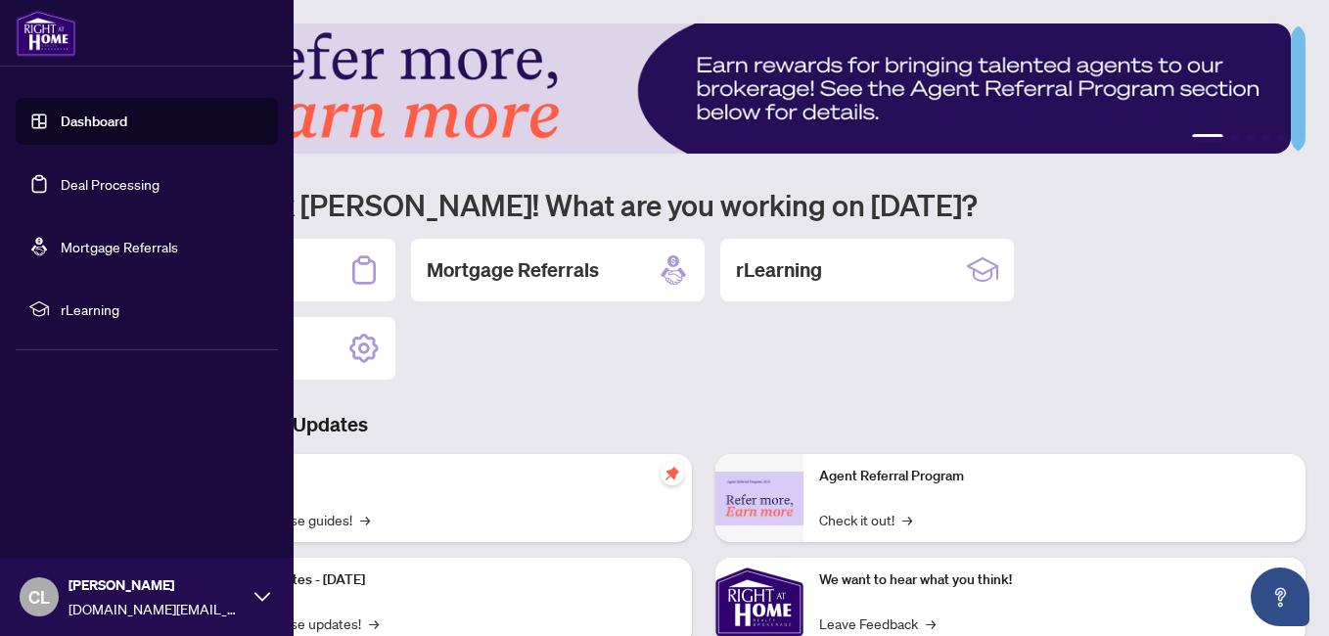
click at [83, 180] on link "Deal Processing" at bounding box center [110, 184] width 99 height 18
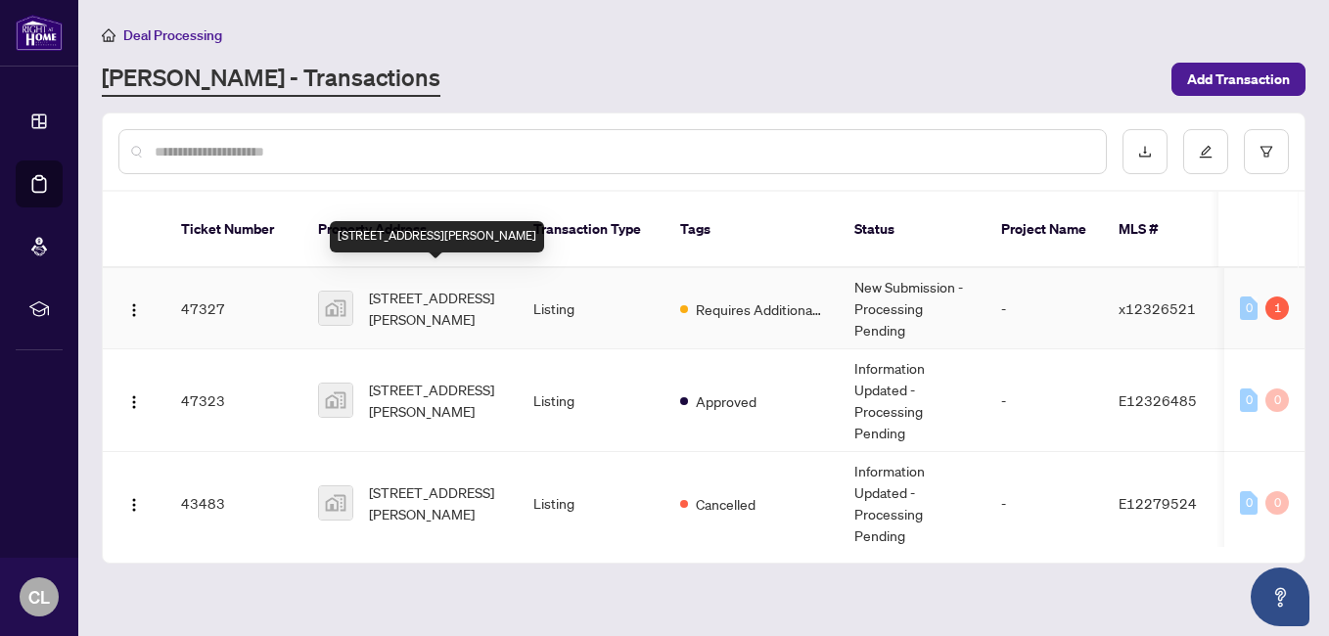
click at [460, 301] on span "[STREET_ADDRESS][PERSON_NAME]" at bounding box center [435, 308] width 133 height 43
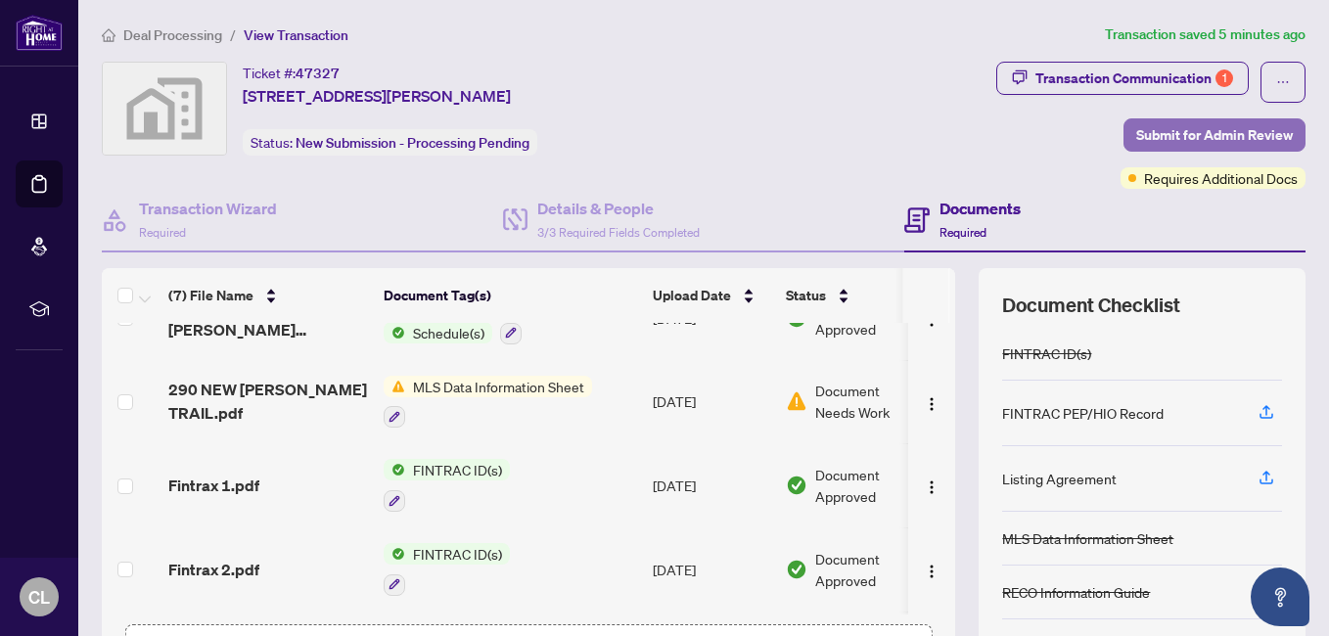
click at [1166, 123] on span "Submit for Admin Review" at bounding box center [1215, 134] width 157 height 31
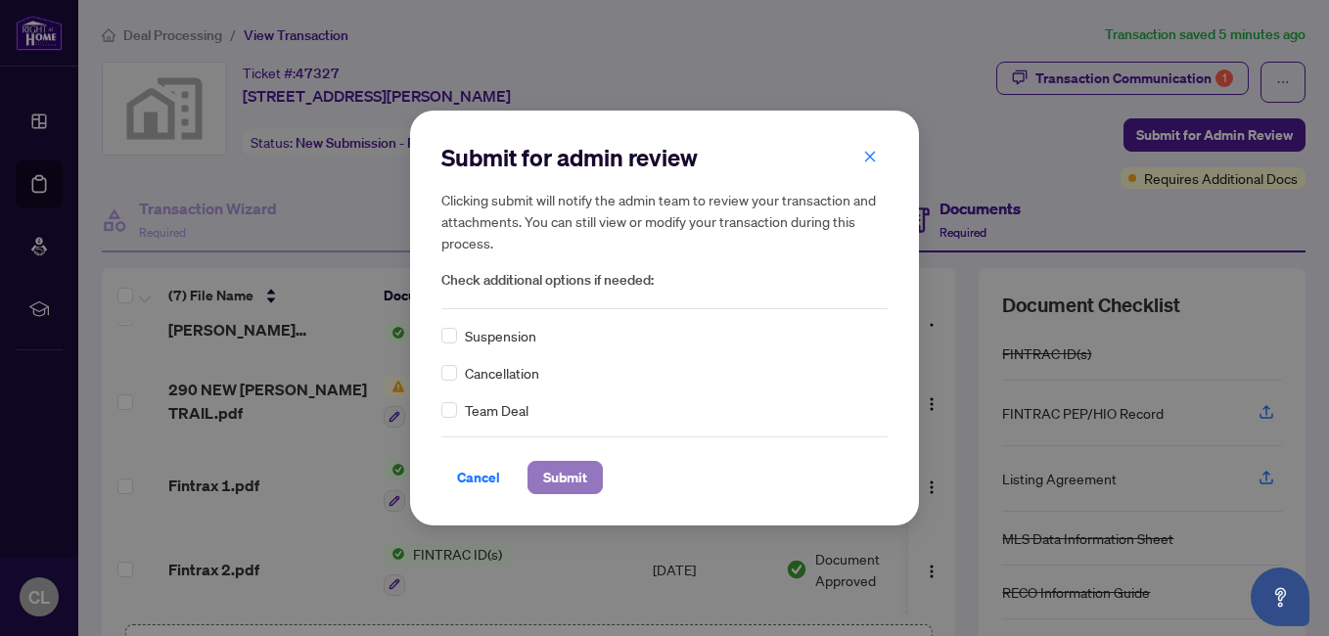
click at [581, 477] on span "Submit" at bounding box center [565, 477] width 44 height 31
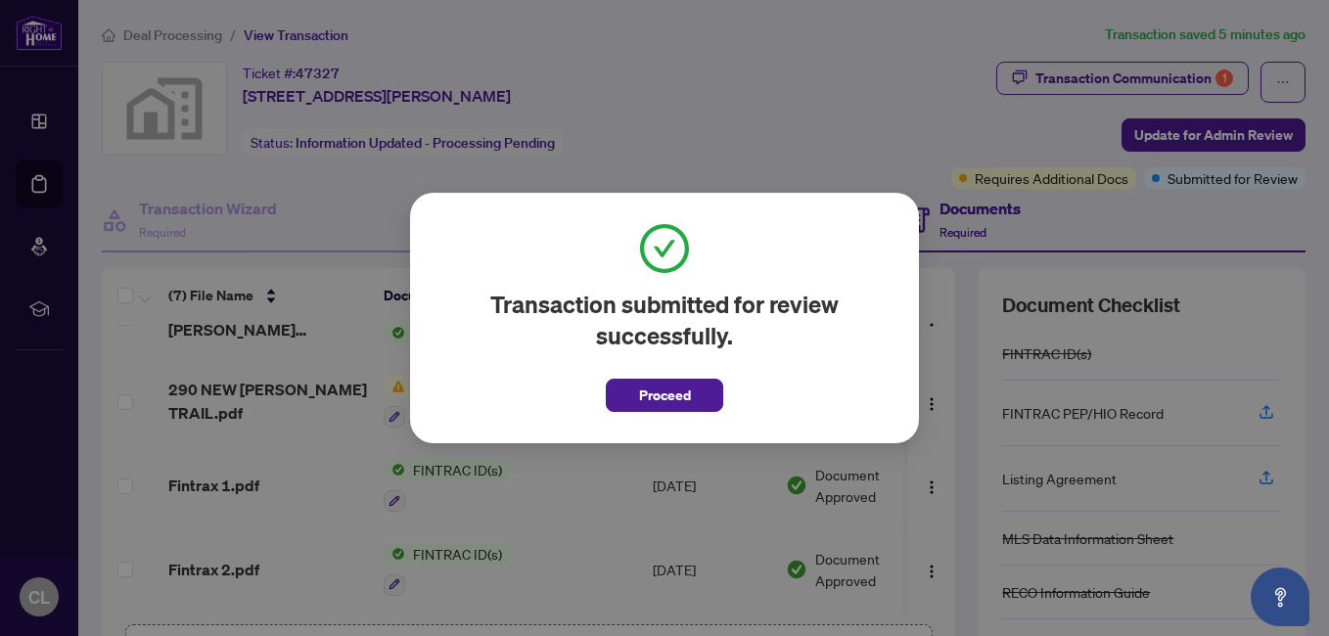
click at [677, 404] on span "Proceed" at bounding box center [665, 395] width 52 height 31
